Goal: Information Seeking & Learning: Learn about a topic

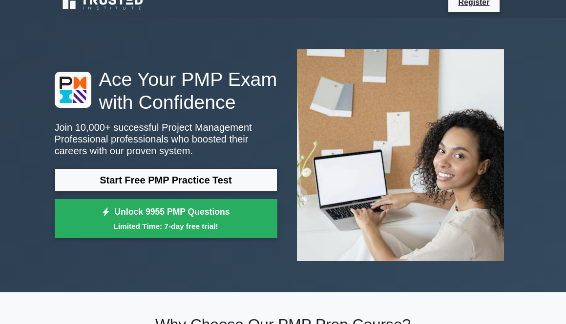
scroll to position [125, 0]
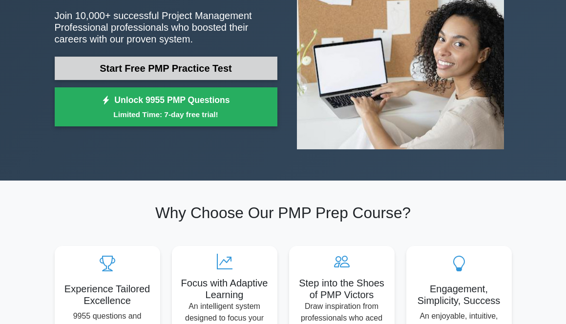
click at [176, 69] on link "Start Free PMP Practice Test" at bounding box center [166, 68] width 223 height 23
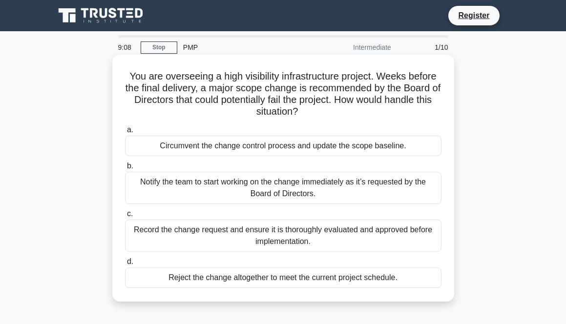
click at [294, 242] on div "Record the change request and ensure it is thoroughly evaluated and approved be…" at bounding box center [283, 236] width 316 height 32
click at [125, 217] on input "c. Record the change request and ensure it is thoroughly evaluated and approved…" at bounding box center [125, 214] width 0 height 6
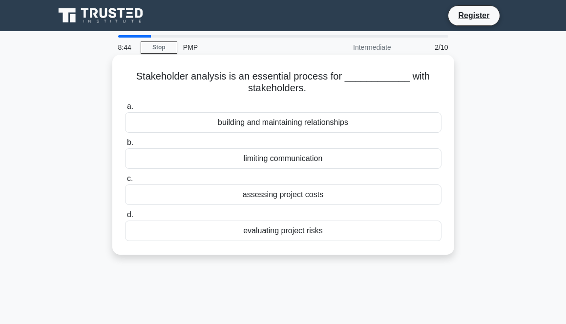
click at [296, 229] on div "evaluating project risks" at bounding box center [283, 231] width 316 height 21
click at [125, 218] on input "d. evaluating project risks" at bounding box center [125, 215] width 0 height 6
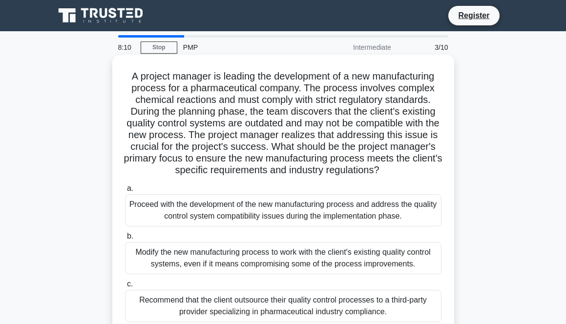
drag, startPoint x: 132, startPoint y: 78, endPoint x: 415, endPoint y: 168, distance: 296.8
click at [415, 168] on h5 "A project manager is leading the development of a new manufacturing process for…" at bounding box center [283, 123] width 318 height 106
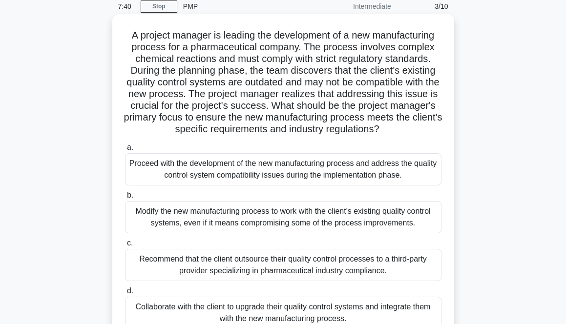
scroll to position [70, 0]
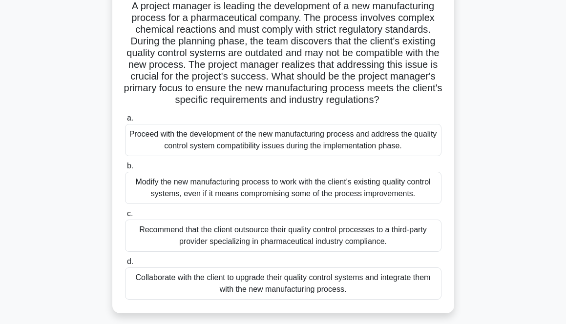
click at [365, 286] on div "Collaborate with the client to upgrade their quality control systems and integr…" at bounding box center [283, 284] width 316 height 32
click at [125, 265] on input "d. Collaborate with the client to upgrade their quality control systems and int…" at bounding box center [125, 262] width 0 height 6
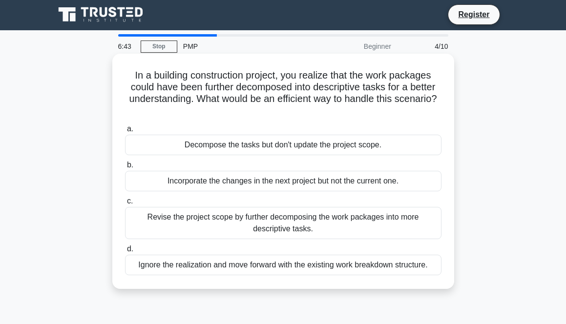
scroll to position [0, 0]
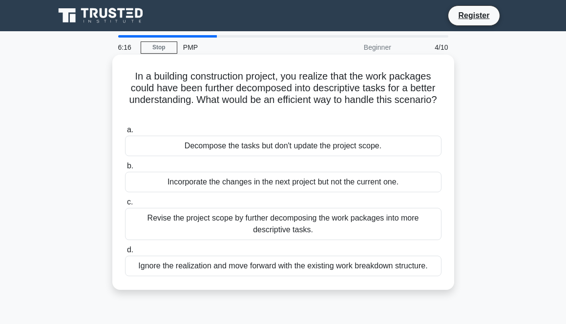
click at [291, 229] on div "Revise the project scope by further decomposing the work packages into more des…" at bounding box center [283, 224] width 316 height 32
click at [125, 206] on input "c. Revise the project scope by further decomposing the work packages into more …" at bounding box center [125, 202] width 0 height 6
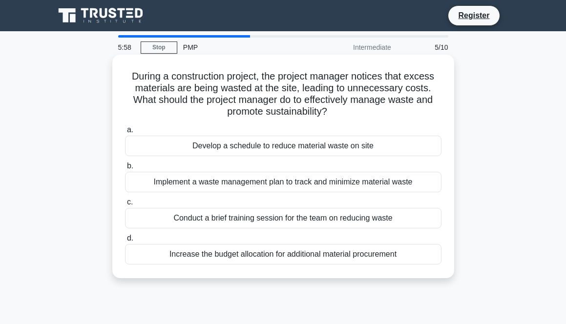
click at [317, 185] on div "Implement a waste management plan to track and minimize material waste" at bounding box center [283, 182] width 316 height 21
click at [125, 169] on input "b. Implement a waste management plan to track and minimize material waste" at bounding box center [125, 166] width 0 height 6
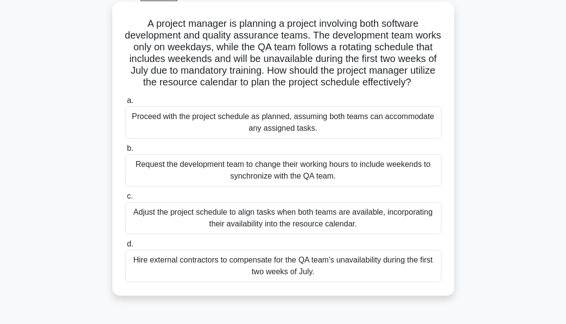
scroll to position [47, 0]
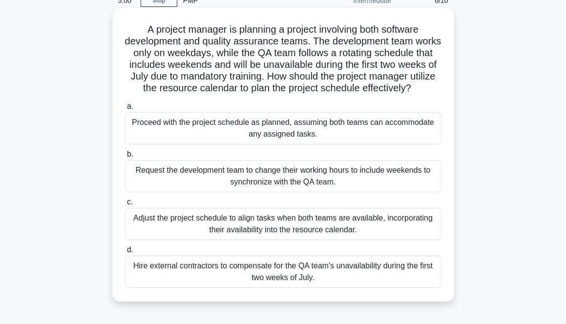
click at [289, 276] on div "Hire external contractors to compensate for the QA team's unavailability during…" at bounding box center [283, 272] width 316 height 32
click at [125, 253] on input "d. Hire external contractors to compensate for the QA team's unavailability dur…" at bounding box center [125, 250] width 0 height 6
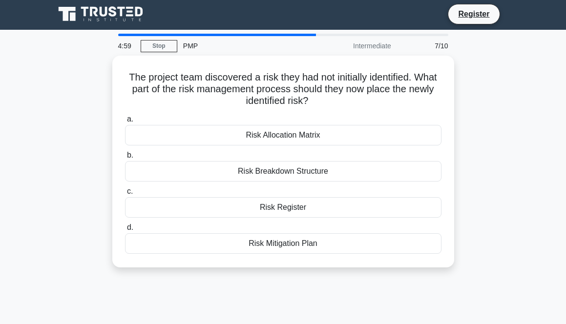
scroll to position [0, 0]
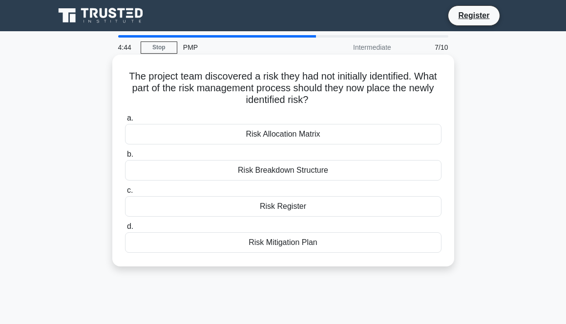
click at [280, 248] on div "Risk Mitigation Plan" at bounding box center [283, 242] width 316 height 21
click at [125, 230] on input "d. Risk Mitigation Plan" at bounding box center [125, 227] width 0 height 6
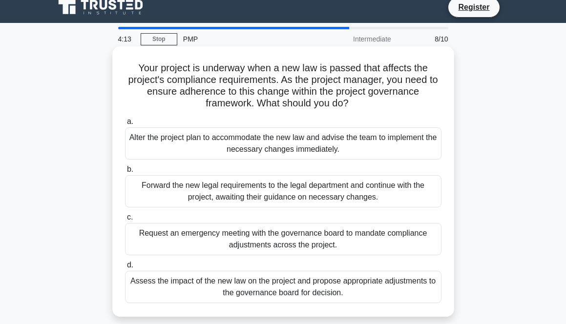
scroll to position [16, 0]
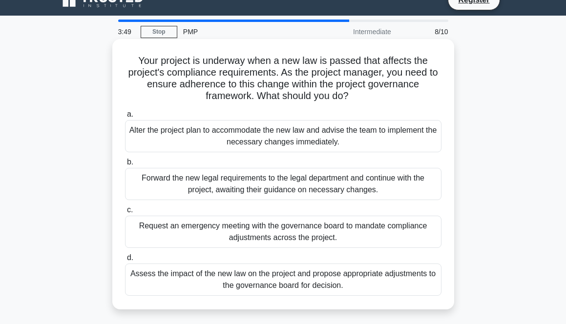
click at [296, 275] on div "Assess the impact of the new law on the project and propose appropriate adjustm…" at bounding box center [283, 280] width 316 height 32
click at [125, 261] on input "d. Assess the impact of the new law on the project and propose appropriate adju…" at bounding box center [125, 258] width 0 height 6
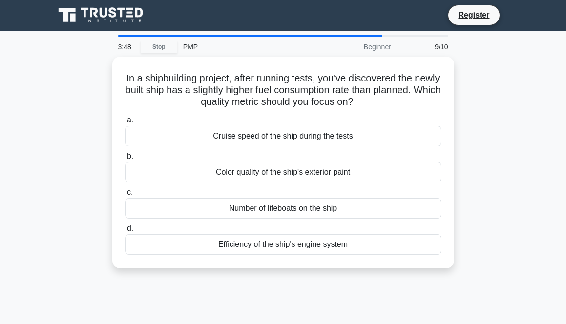
scroll to position [0, 0]
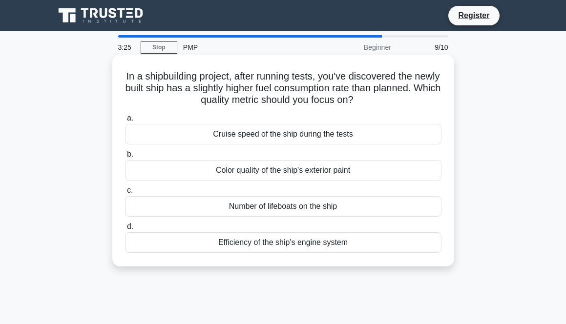
click at [299, 245] on div "Efficiency of the ship's engine system" at bounding box center [283, 242] width 316 height 21
click at [125, 230] on input "d. Efficiency of the ship's engine system" at bounding box center [125, 227] width 0 height 6
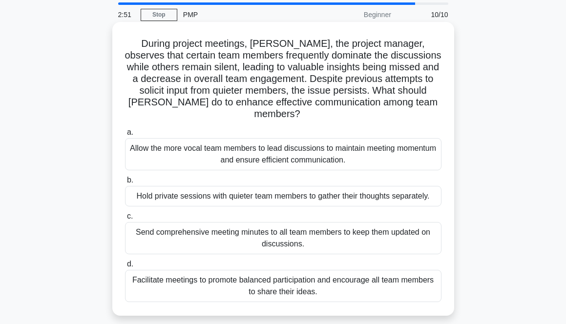
scroll to position [62, 0]
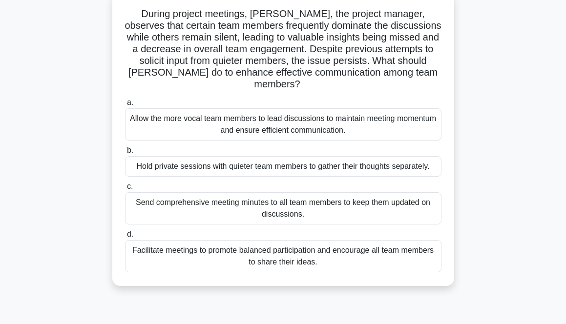
click at [222, 252] on div "Facilitate meetings to promote balanced participation and encourage all team me…" at bounding box center [283, 256] width 316 height 32
click at [125, 238] on input "d. Facilitate meetings to promote balanced participation and encourage all team…" at bounding box center [125, 234] width 0 height 6
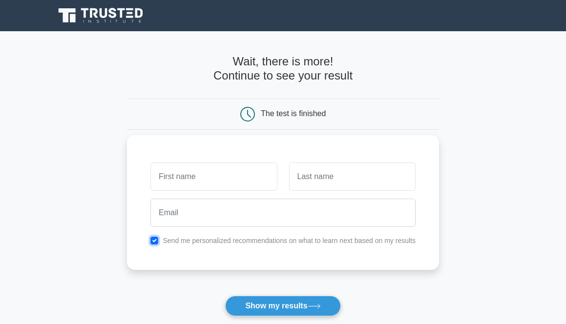
click at [156, 241] on input "checkbox" at bounding box center [154, 241] width 8 height 8
checkbox input "true"
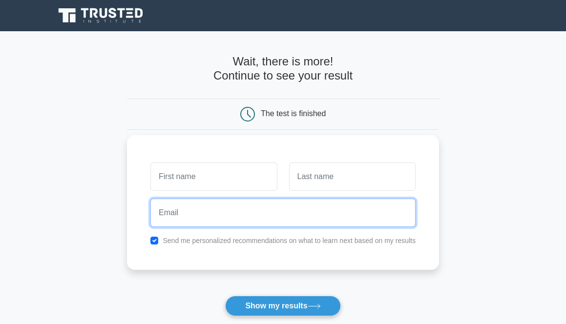
click at [208, 217] on input "email" at bounding box center [282, 213] width 265 height 28
type input "251539214@qq.com"
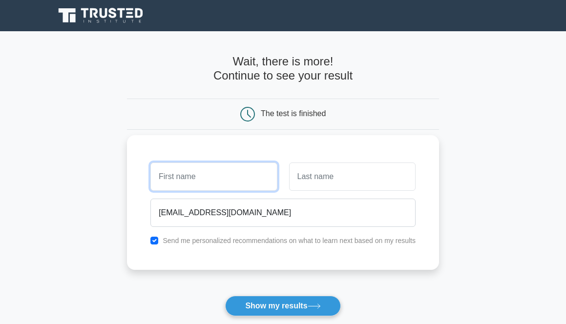
click at [248, 178] on input "text" at bounding box center [213, 177] width 126 height 28
type input "K"
type input "B"
type input "Vicky"
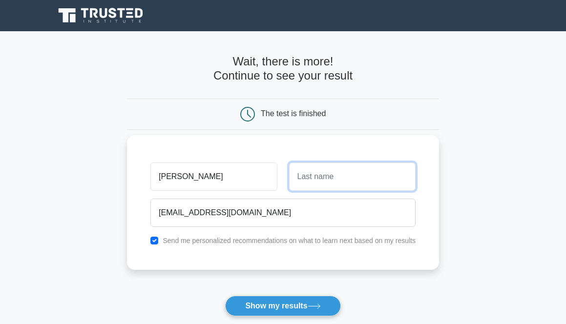
click at [331, 183] on input "text" at bounding box center [352, 177] width 126 height 28
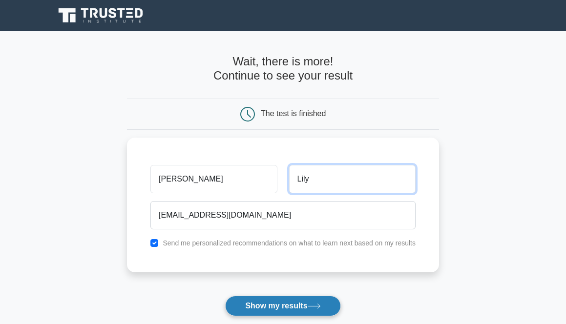
type input "Lily"
click at [301, 305] on button "Show my results" at bounding box center [282, 306] width 115 height 21
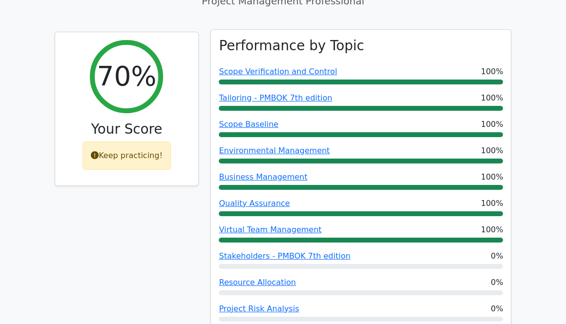
scroll to position [422, 0]
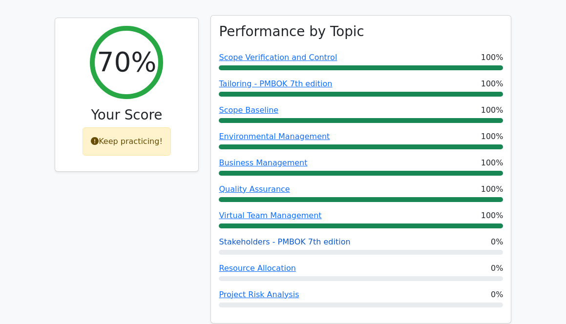
click at [291, 237] on link "Stakeholders - PMBOK 7th edition" at bounding box center [284, 241] width 131 height 9
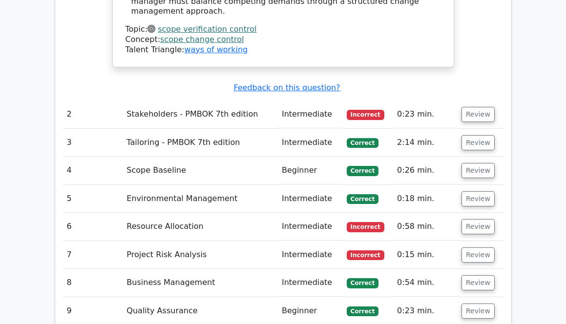
scroll to position [1336, 0]
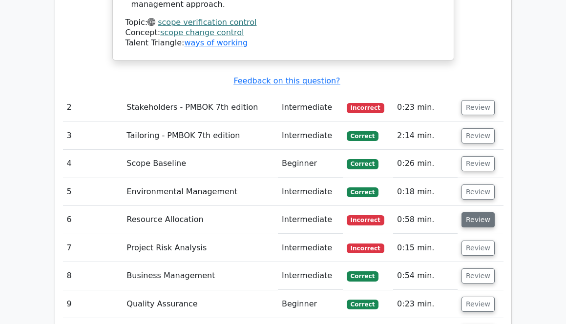
click at [470, 212] on button "Review" at bounding box center [477, 219] width 33 height 15
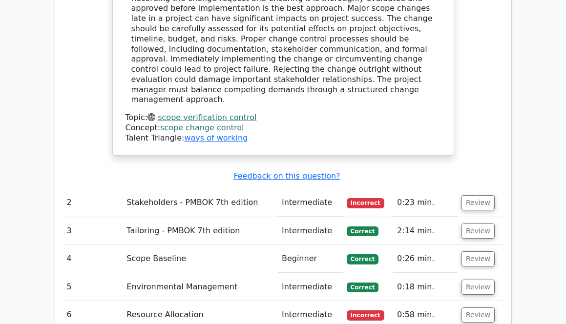
scroll to position [1234, 0]
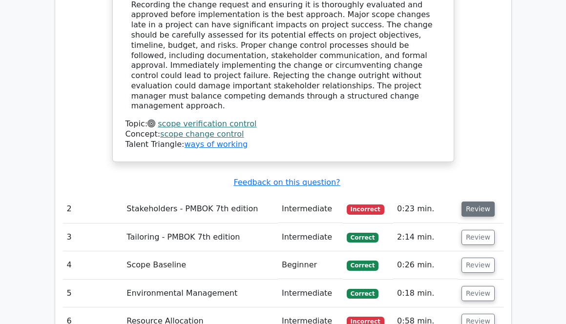
click at [484, 202] on button "Review" at bounding box center [477, 209] width 33 height 15
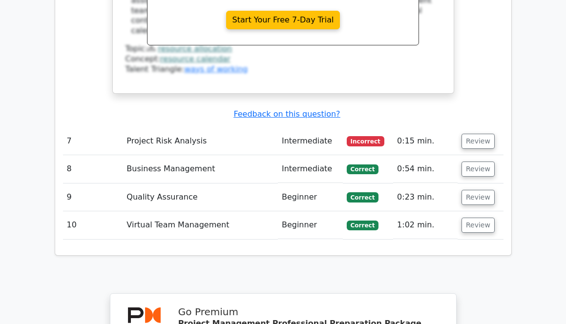
scroll to position [2383, 0]
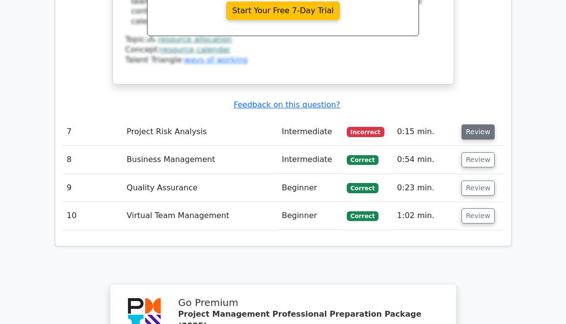
click at [463, 125] on button "Review" at bounding box center [477, 132] width 33 height 15
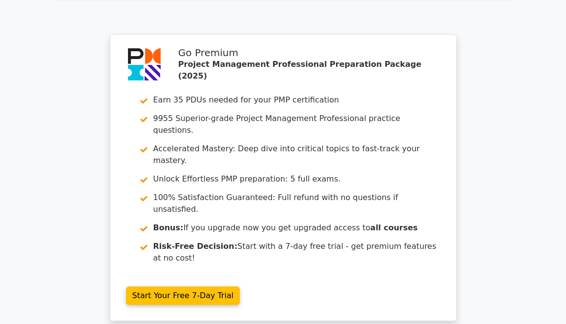
scroll to position [3140, 0]
